Goal: Task Accomplishment & Management: Manage account settings

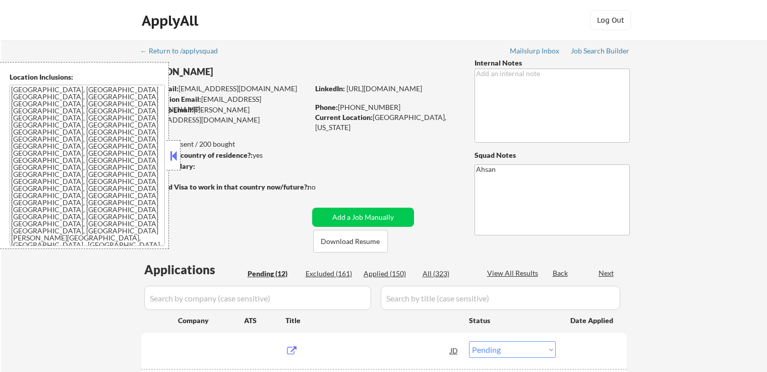
select select ""pending""
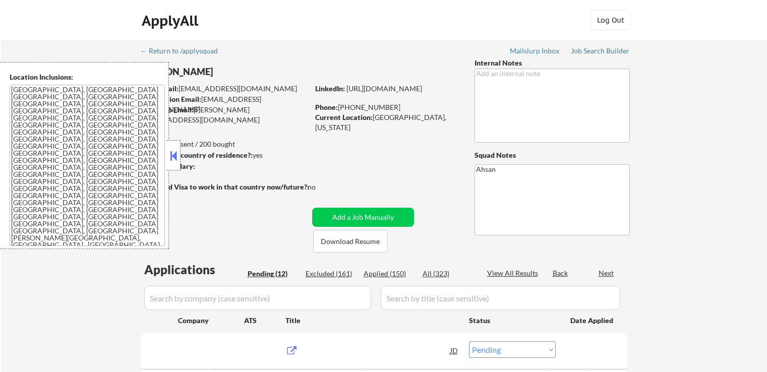
select select ""pending""
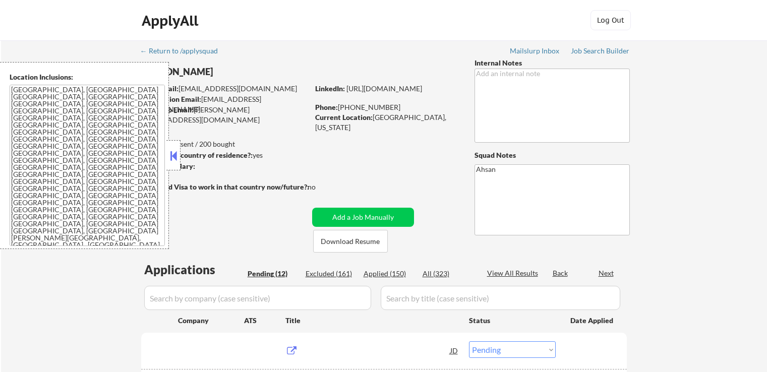
select select ""pending""
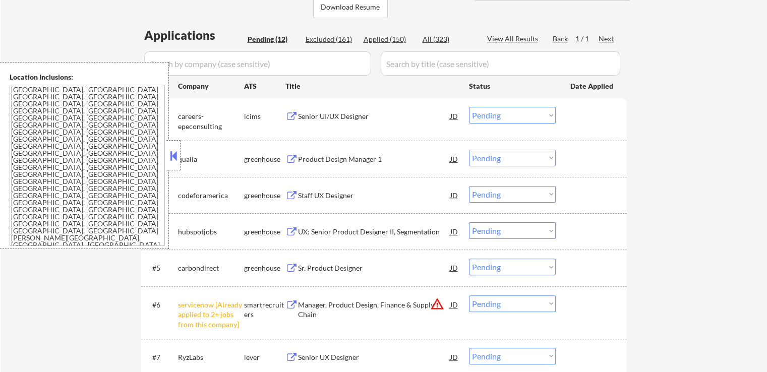
scroll to position [252, 0]
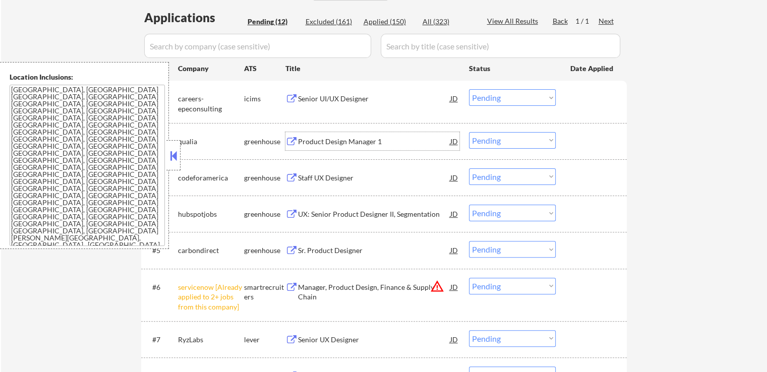
click at [303, 138] on div "Product Design Manager 1" at bounding box center [374, 142] width 152 height 10
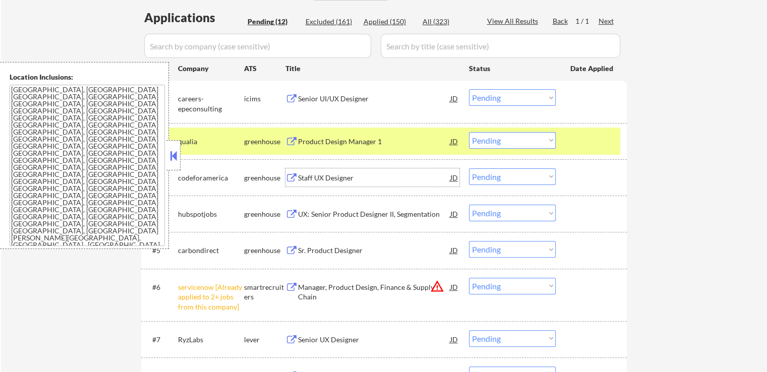
click at [298, 179] on div "Staff UX Designer" at bounding box center [374, 178] width 152 height 10
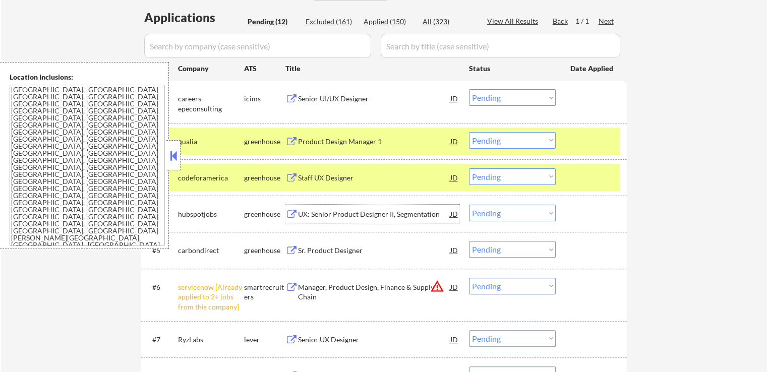
click at [304, 211] on div "UX: Senior Product Designer II, Segmentation" at bounding box center [374, 214] width 152 height 10
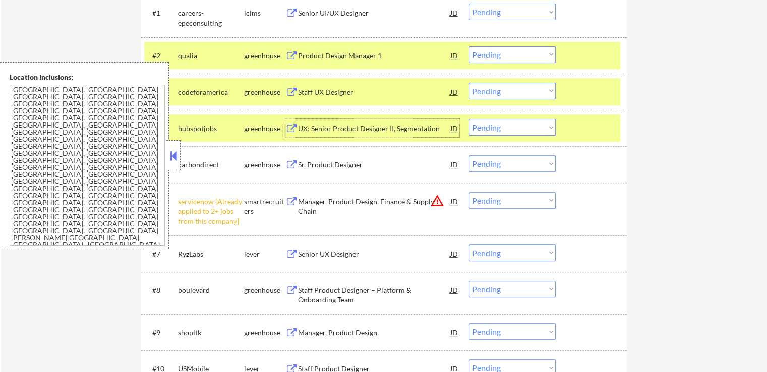
scroll to position [353, 0]
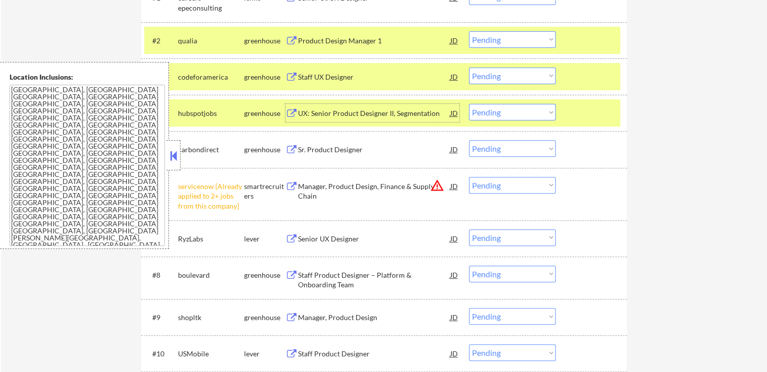
drag, startPoint x: 533, startPoint y: 109, endPoint x: 530, endPoint y: 118, distance: 9.4
click at [533, 109] on select "Choose an option... Pending Applied Excluded (Questions) Excluded (Expired) Exc…" at bounding box center [512, 112] width 87 height 17
click at [469, 104] on select "Choose an option... Pending Applied Excluded (Questions) Excluded (Expired) Exc…" at bounding box center [512, 112] width 87 height 17
select select ""pending""
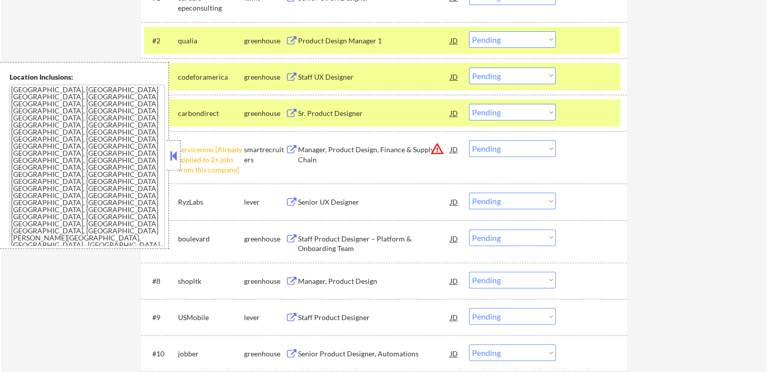
click at [510, 77] on select "Choose an option... Pending Applied Excluded (Questions) Excluded (Expired) Exc…" at bounding box center [512, 76] width 87 height 17
click at [469, 68] on select "Choose an option... Pending Applied Excluded (Questions) Excluded (Expired) Exc…" at bounding box center [512, 76] width 87 height 17
select select ""pending""
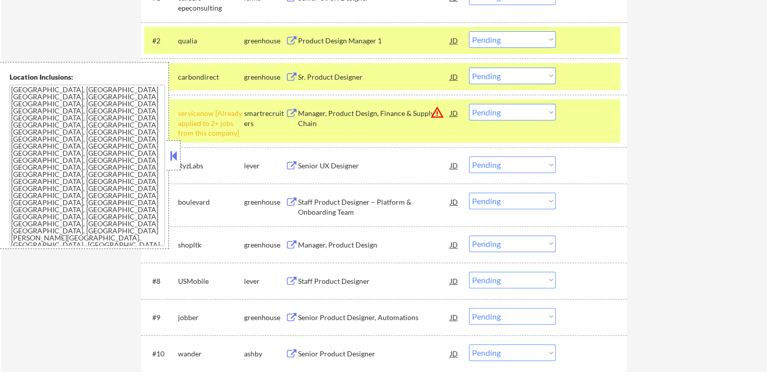
click at [495, 41] on select "Choose an option... Pending Applied Excluded (Questions) Excluded (Expired) Exc…" at bounding box center [512, 39] width 87 height 17
click at [469, 31] on select "Choose an option... Pending Applied Excluded (Questions) Excluded (Expired) Exc…" at bounding box center [512, 39] width 87 height 17
click at [327, 76] on div "Sr. Product Designer" at bounding box center [374, 77] width 152 height 10
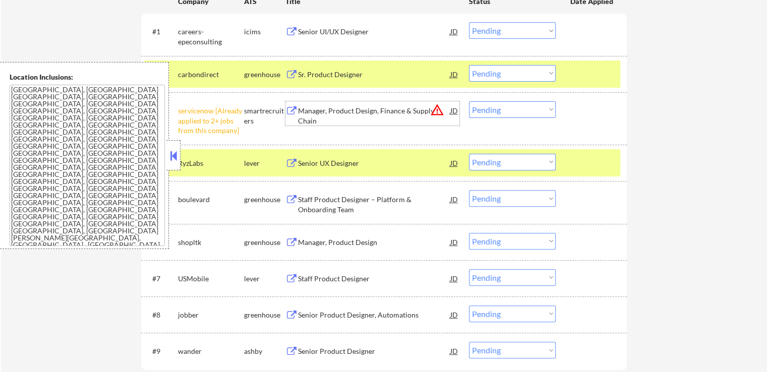
scroll to position [303, 0]
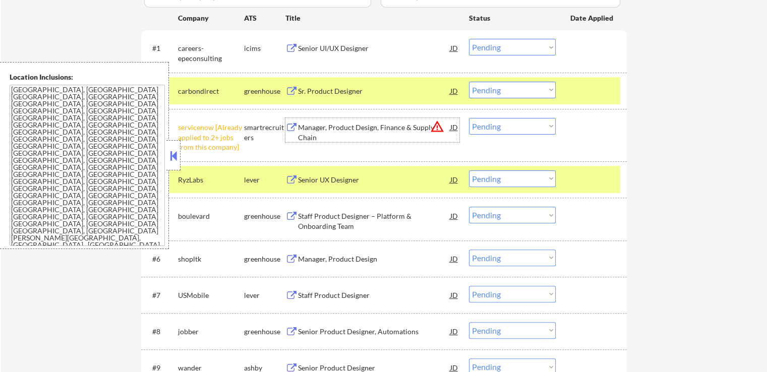
click at [492, 89] on select "Choose an option... Pending Applied Excluded (Questions) Excluded (Expired) Exc…" at bounding box center [512, 90] width 87 height 17
select select ""applied""
click at [469, 82] on select "Choose an option... Pending Applied Excluded (Questions) Excluded (Expired) Exc…" at bounding box center [512, 90] width 87 height 17
drag, startPoint x: 503, startPoint y: 125, endPoint x: 505, endPoint y: 133, distance: 8.8
click at [504, 127] on select "Choose an option... Pending Applied Excluded (Questions) Excluded (Expired) Exc…" at bounding box center [512, 126] width 87 height 17
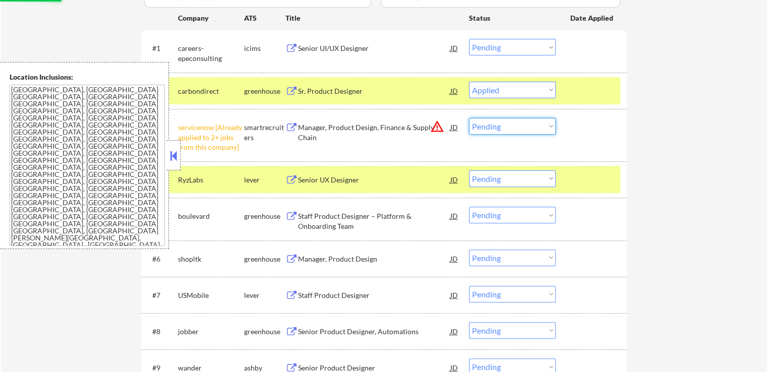
select select ""excluded__other_""
click at [469, 118] on select "Choose an option... Pending Applied Excluded (Questions) Excluded (Expired) Exc…" at bounding box center [512, 126] width 87 height 17
click at [326, 183] on div "Senior UX Designer" at bounding box center [374, 180] width 152 height 10
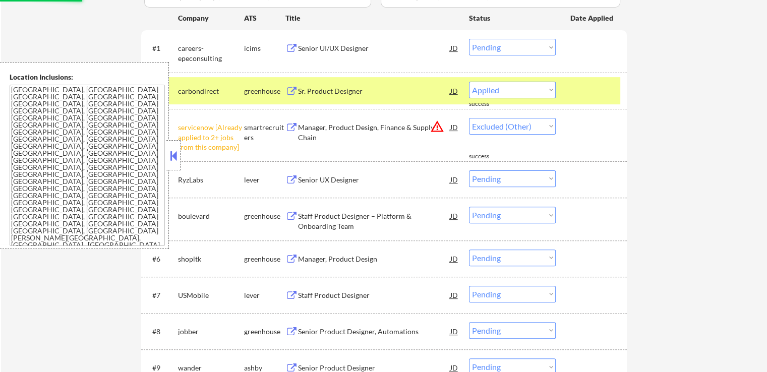
select select ""pending""
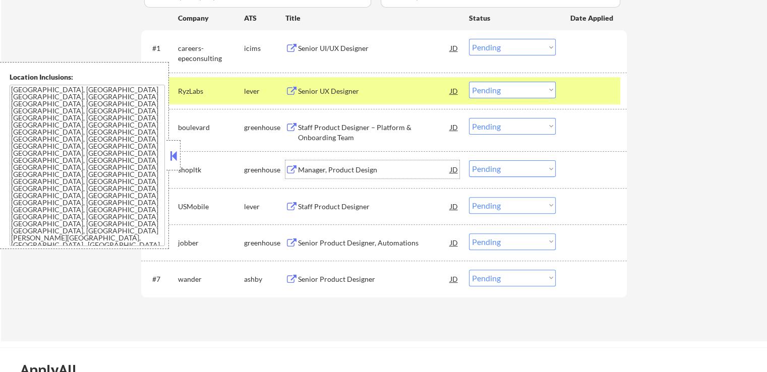
click at [502, 91] on select "Choose an option... Pending Applied Excluded (Questions) Excluded (Expired) Exc…" at bounding box center [512, 90] width 87 height 17
click at [469, 82] on select "Choose an option... Pending Applied Excluded (Questions) Excluded (Expired) Exc…" at bounding box center [512, 90] width 87 height 17
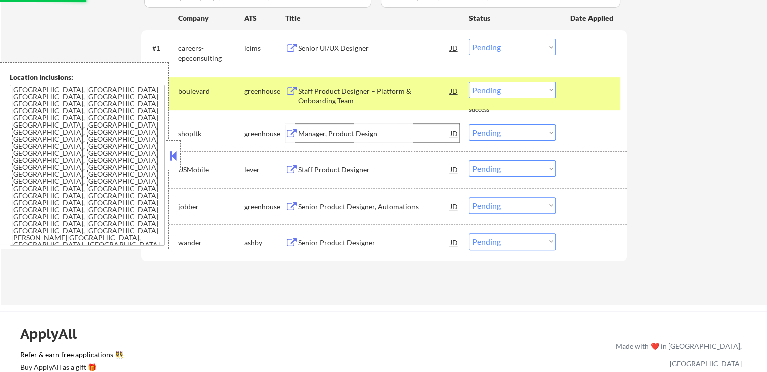
click at [301, 129] on div "Manager, Product Design" at bounding box center [374, 134] width 152 height 10
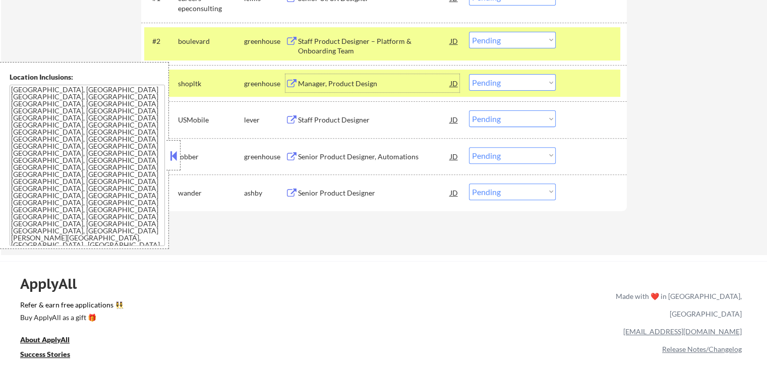
scroll to position [353, 0]
click at [336, 82] on div "Manager, Product Design" at bounding box center [374, 83] width 152 height 10
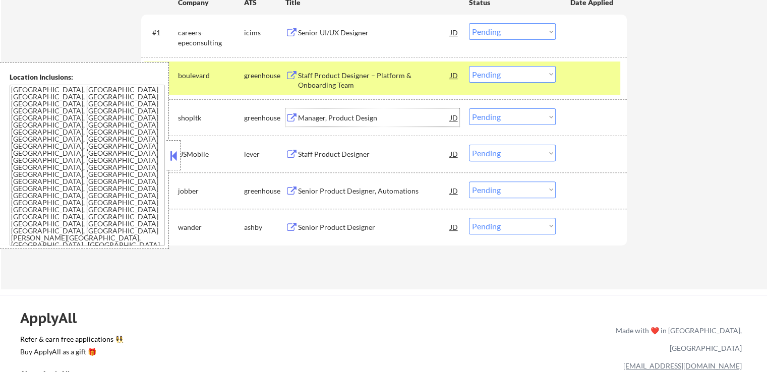
scroll to position [303, 0]
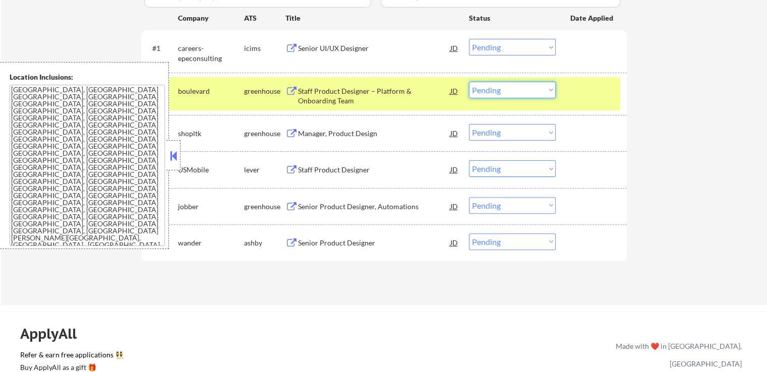
click at [501, 87] on select "Choose an option... Pending Applied Excluded (Questions) Excluded (Expired) Exc…" at bounding box center [512, 90] width 87 height 17
click at [387, 92] on div "Staff Product Designer – Platform & Onboarding Team" at bounding box center [374, 96] width 152 height 20
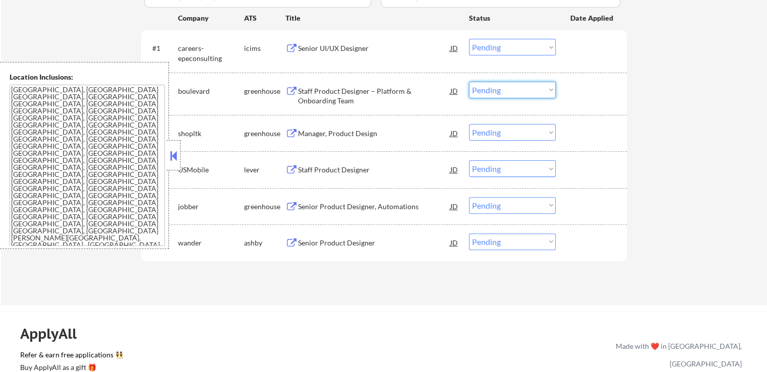
click at [513, 94] on select "Choose an option... Pending Applied Excluded (Questions) Excluded (Expired) Exc…" at bounding box center [512, 90] width 87 height 17
click at [469, 82] on select "Choose an option... Pending Applied Excluded (Questions) Excluded (Expired) Exc…" at bounding box center [512, 90] width 87 height 17
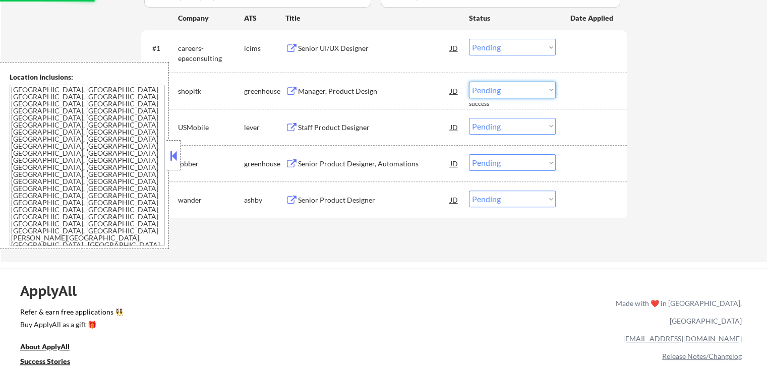
click at [502, 89] on select "Choose an option... Pending Applied Excluded (Questions) Excluded (Expired) Exc…" at bounding box center [512, 90] width 87 height 17
click at [469, 82] on select "Choose an option... Pending Applied Excluded (Questions) Excluded (Expired) Exc…" at bounding box center [512, 90] width 87 height 17
click at [319, 122] on div "Staff Product Designer" at bounding box center [374, 127] width 152 height 18
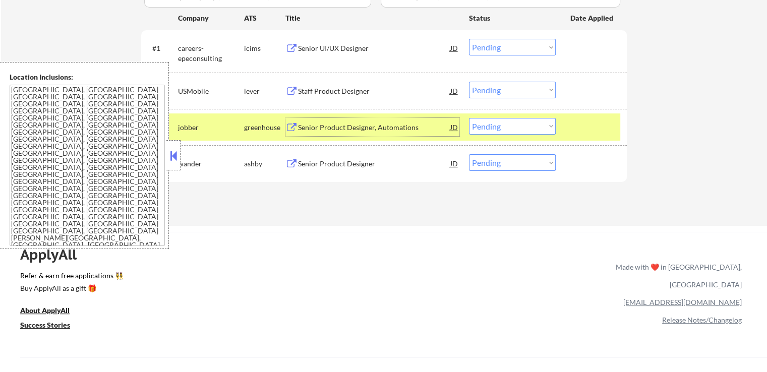
click at [311, 127] on div "Senior Product Designer, Automations" at bounding box center [374, 128] width 152 height 10
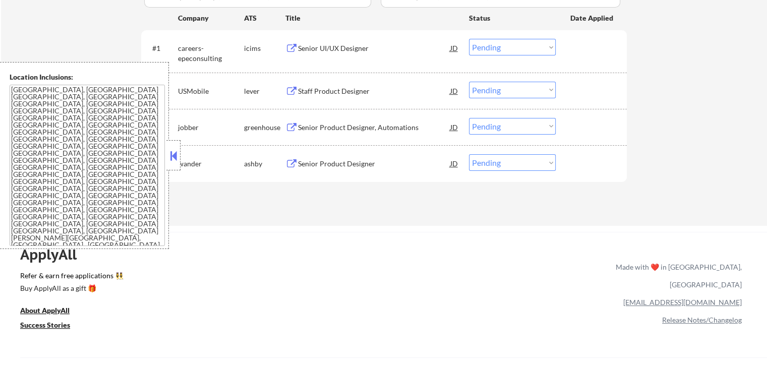
click at [311, 161] on div "Senior Product Designer" at bounding box center [374, 164] width 152 height 10
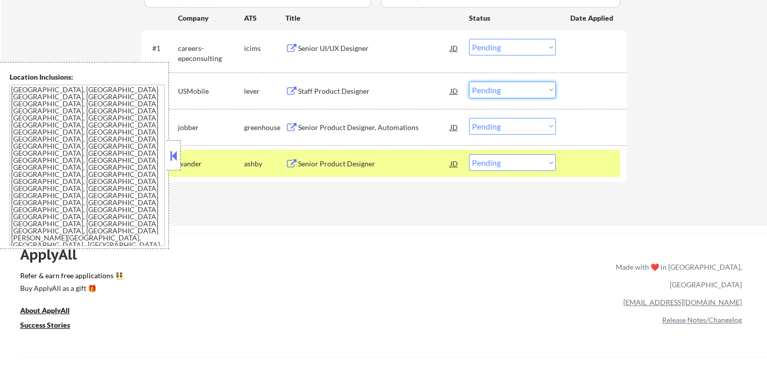
click at [508, 89] on select "Choose an option... Pending Applied Excluded (Questions) Excluded (Expired) Exc…" at bounding box center [512, 90] width 87 height 17
click at [469, 82] on select "Choose an option... Pending Applied Excluded (Questions) Excluded (Expired) Exc…" at bounding box center [512, 90] width 87 height 17
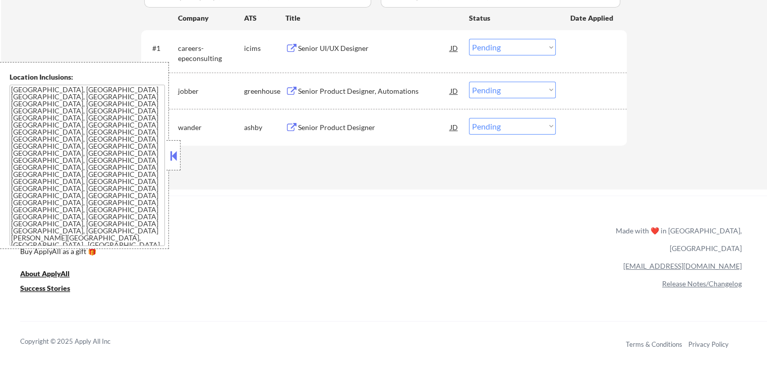
click at [514, 89] on select "Choose an option... Pending Applied Excluded (Questions) Excluded (Expired) Exc…" at bounding box center [512, 90] width 87 height 17
click at [469, 82] on select "Choose an option... Pending Applied Excluded (Questions) Excluded (Expired) Exc…" at bounding box center [512, 90] width 87 height 17
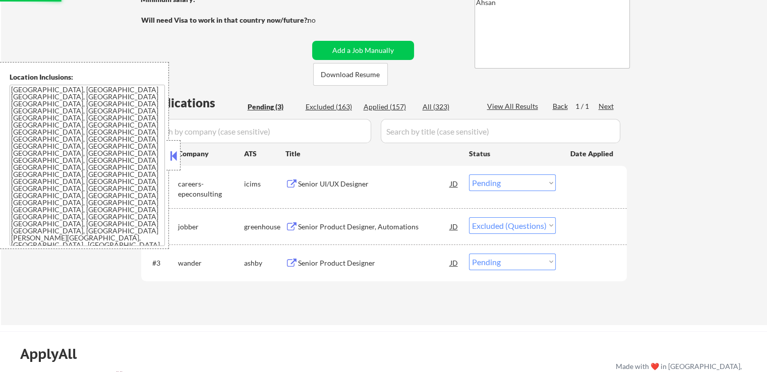
scroll to position [151, 0]
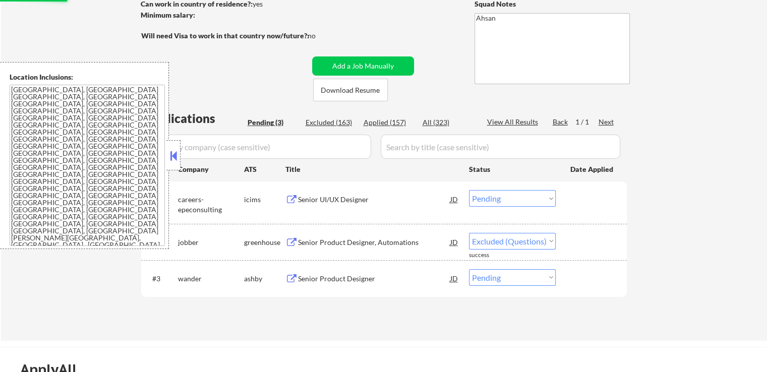
select select ""pending""
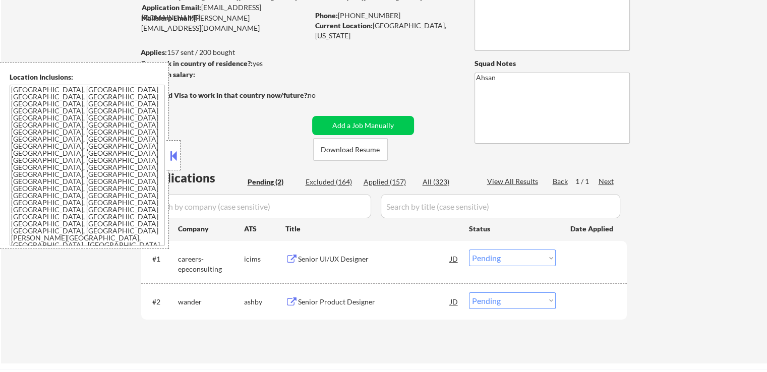
scroll to position [0, 0]
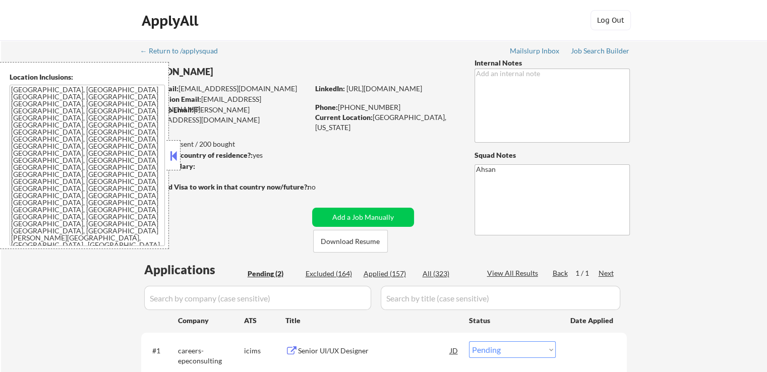
click at [170, 154] on button at bounding box center [173, 155] width 11 height 15
